Goal: Transaction & Acquisition: Subscribe to service/newsletter

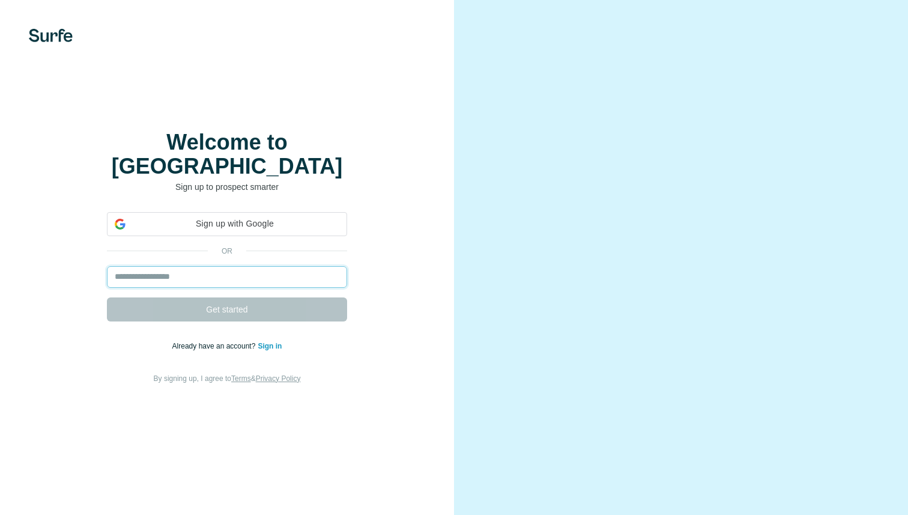
click at [171, 266] on input "email" at bounding box center [227, 277] width 240 height 22
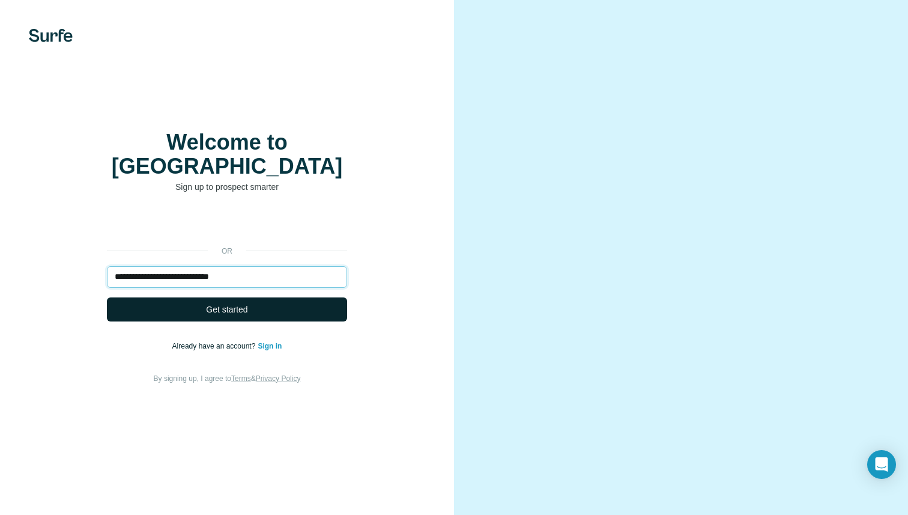
type input "**********"
click at [210, 303] on span "Get started" at bounding box center [226, 309] width 41 height 12
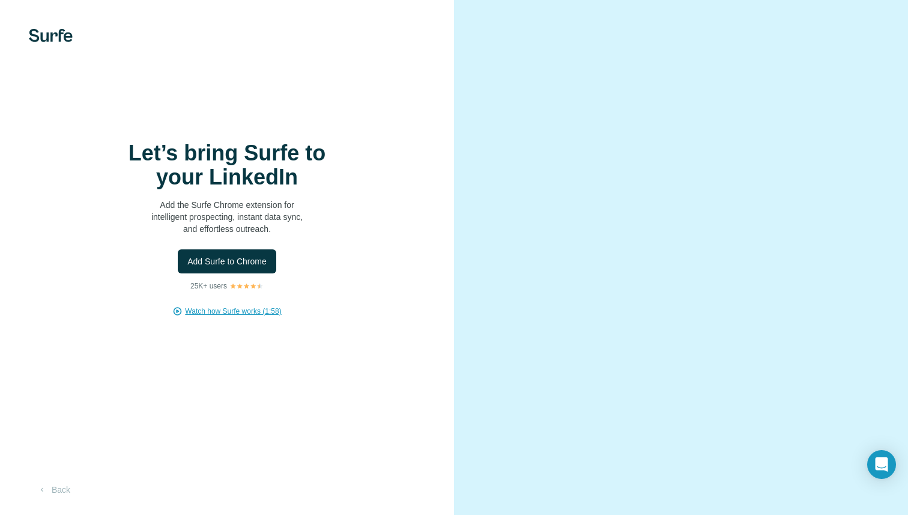
click at [234, 311] on span "Watch how Surfe works (1:58)" at bounding box center [233, 311] width 96 height 11
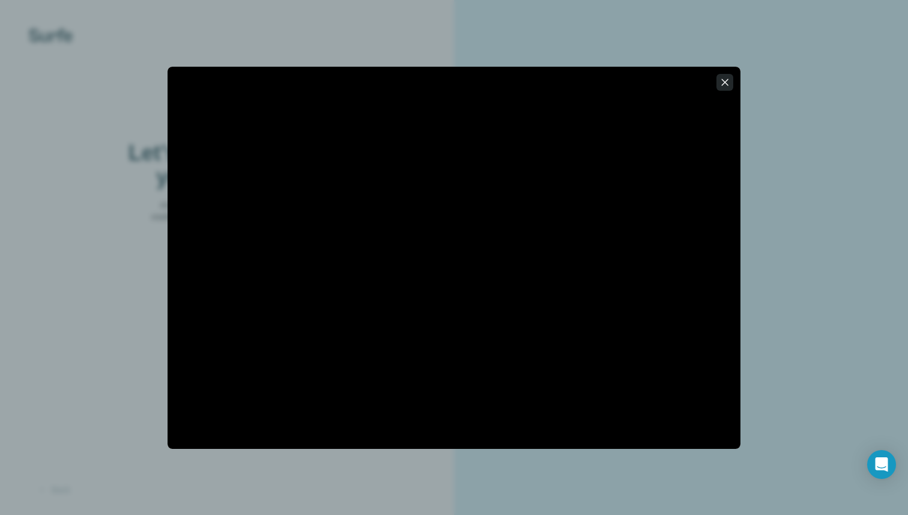
click at [725, 82] on icon "button" at bounding box center [725, 82] width 7 height 7
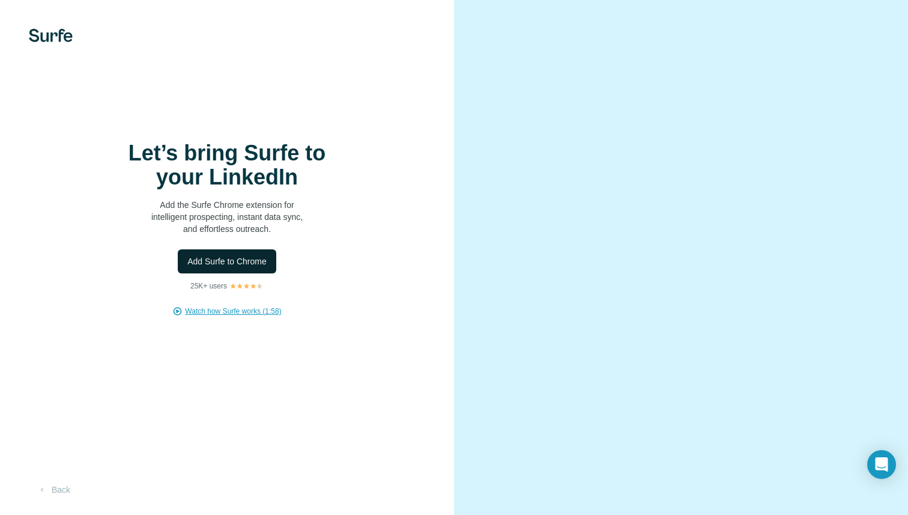
click at [234, 265] on span "Add Surfe to Chrome" at bounding box center [226, 261] width 79 height 12
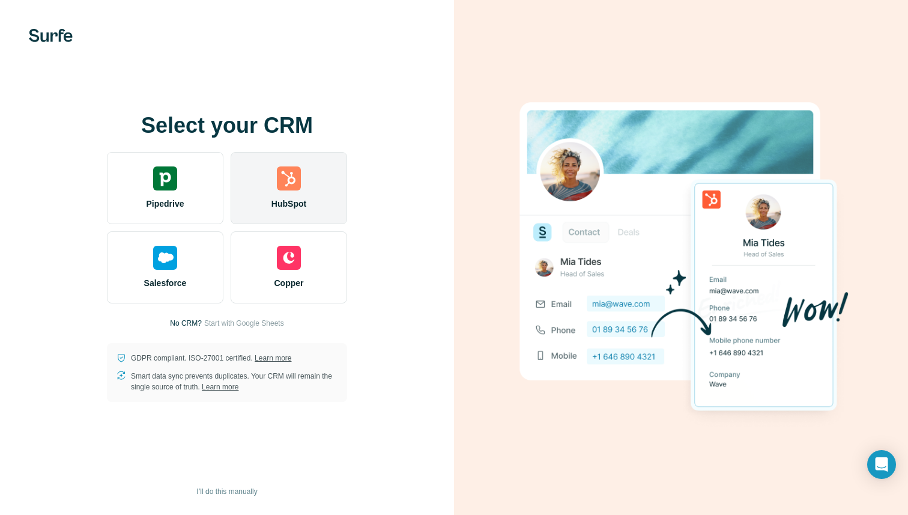
click at [288, 198] on span "HubSpot" at bounding box center [288, 204] width 35 height 12
